Goal: Book appointment/travel/reservation

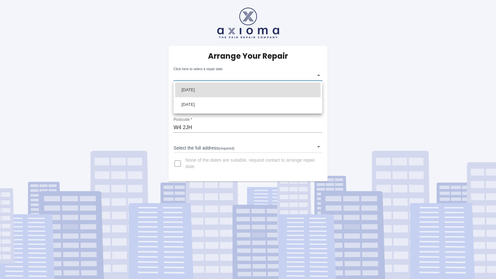
click at [318, 75] on body "Arrange Your Repair Click here to select a repair date ​ Phone Number   * 07971…" at bounding box center [248, 139] width 496 height 279
click at [387, 77] on div at bounding box center [248, 139] width 496 height 279
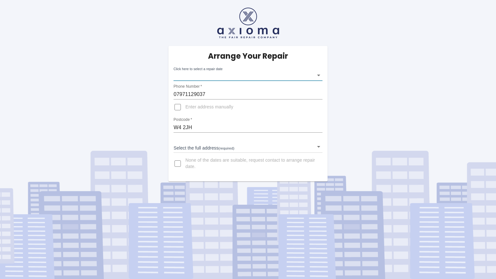
click at [212, 126] on input "W4 2JH" at bounding box center [248, 127] width 149 height 10
drag, startPoint x: 211, startPoint y: 127, endPoint x: 142, endPoint y: 129, distance: 68.3
click at [142, 129] on div "Arrange Your Repair Click here to select a repair date ​ Phone Number   * 07971…" at bounding box center [248, 90] width 506 height 181
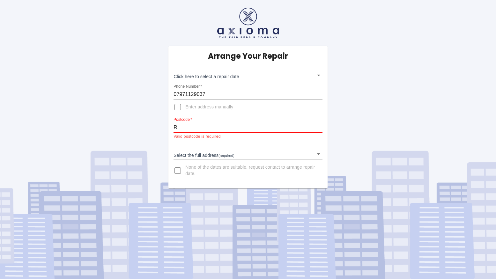
type input "RH2 0HX"
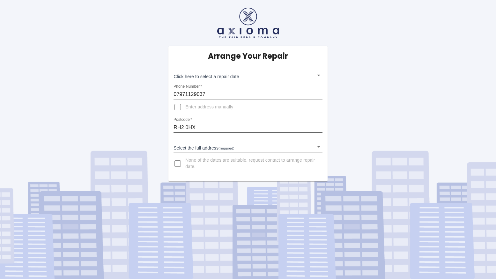
click at [376, 103] on div "Arrange Your Repair Click here to select a repair date ​ Phone Number   * 07971…" at bounding box center [248, 90] width 506 height 181
click at [318, 75] on body "Arrange Your Repair Click here to select a repair date ​ Phone Number   * 07971…" at bounding box center [248, 139] width 496 height 279
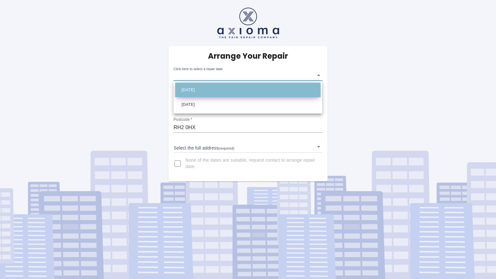
click at [242, 89] on li "Fri Sep 19 2025" at bounding box center [247, 90] width 145 height 15
type input "2025-09-19T00:00:00.000Z"
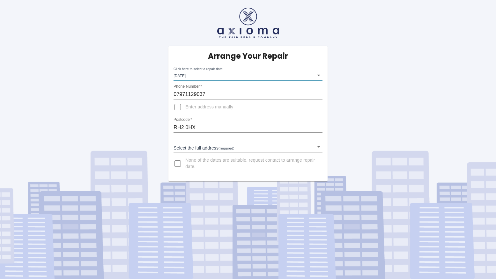
click at [319, 144] on body "Arrange Your Repair Click here to select a repair date Fri Sep 19 2025 2025-09-…" at bounding box center [248, 139] width 496 height 279
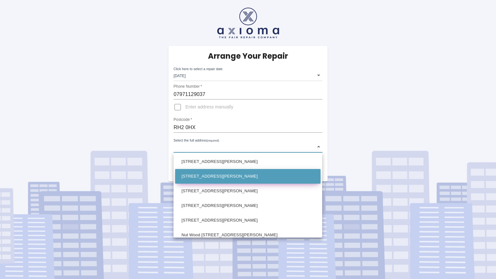
click at [270, 175] on li "53 Wray Lane Reigate Surrey" at bounding box center [247, 176] width 145 height 15
type input "53 Wray Lane Reigate Surrey"
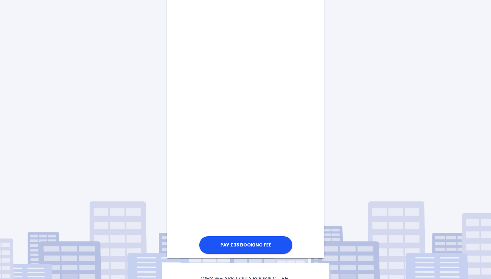
scroll to position [259, 0]
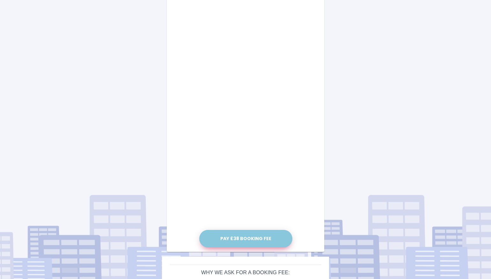
click at [243, 238] on button "Pay £38 Booking Fee" at bounding box center [245, 239] width 93 height 18
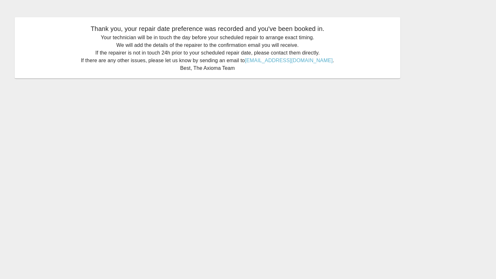
click at [154, 99] on main "Thank you, your repair date preference was recorded and you've been booked in. …" at bounding box center [248, 139] width 496 height 279
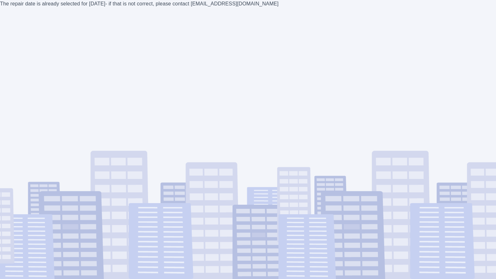
click at [149, 128] on div "The repair date is already selected for [DATE] - if that is not correct, please…" at bounding box center [248, 139] width 496 height 279
click at [206, 92] on div "The repair date is already selected for Fri Sep 19 2025 - if that is not correc…" at bounding box center [248, 139] width 496 height 279
